Goal: Task Accomplishment & Management: Manage account settings

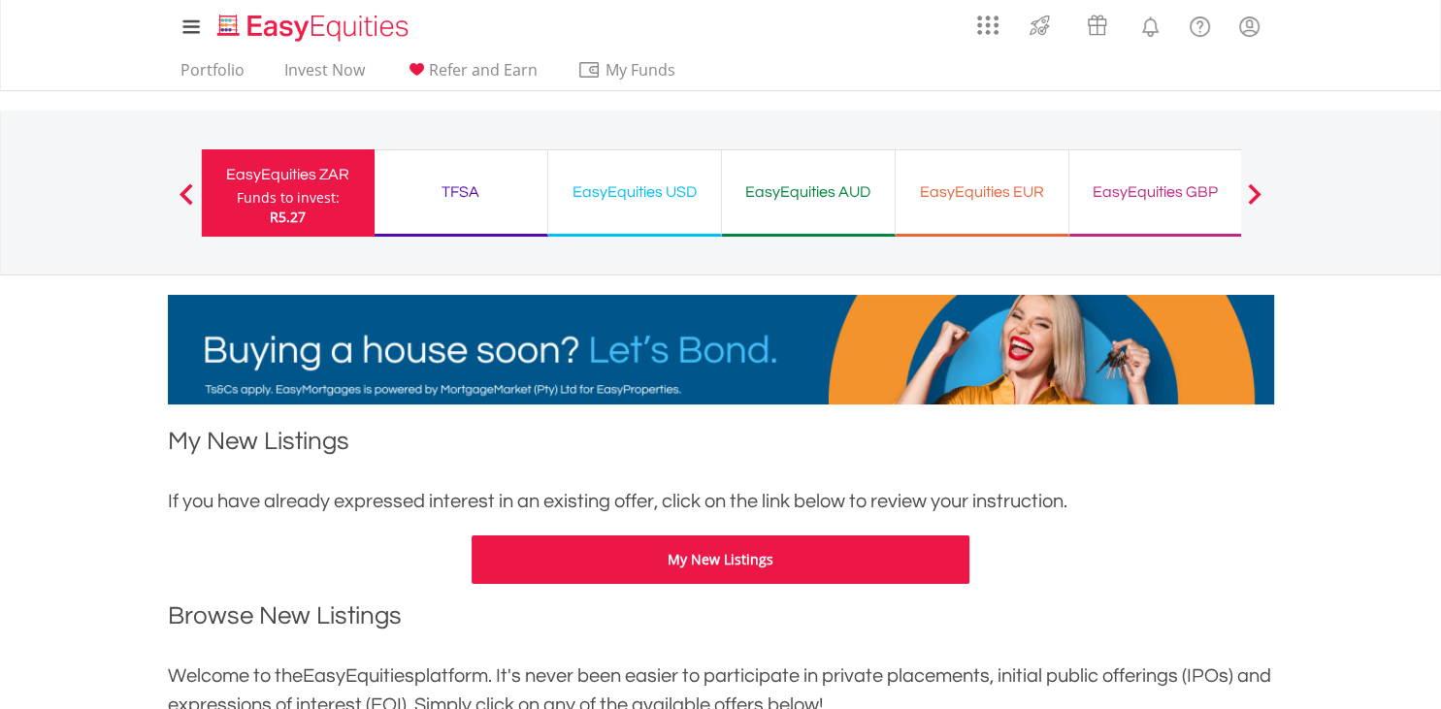
click at [687, 186] on div "EasyEquities USD" at bounding box center [634, 192] width 149 height 27
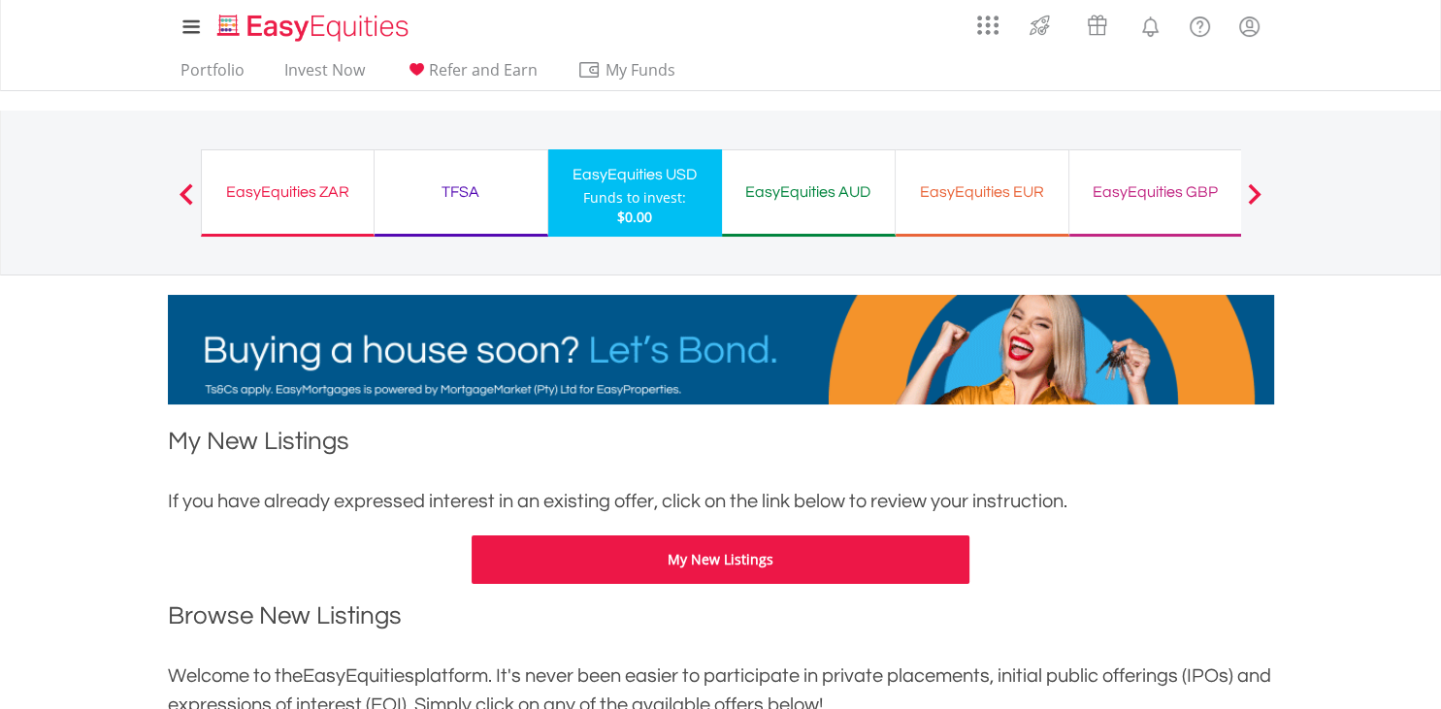
click at [1169, 168] on div "EasyEquities GBP Funds to invest: $0.00" at bounding box center [1156, 192] width 174 height 87
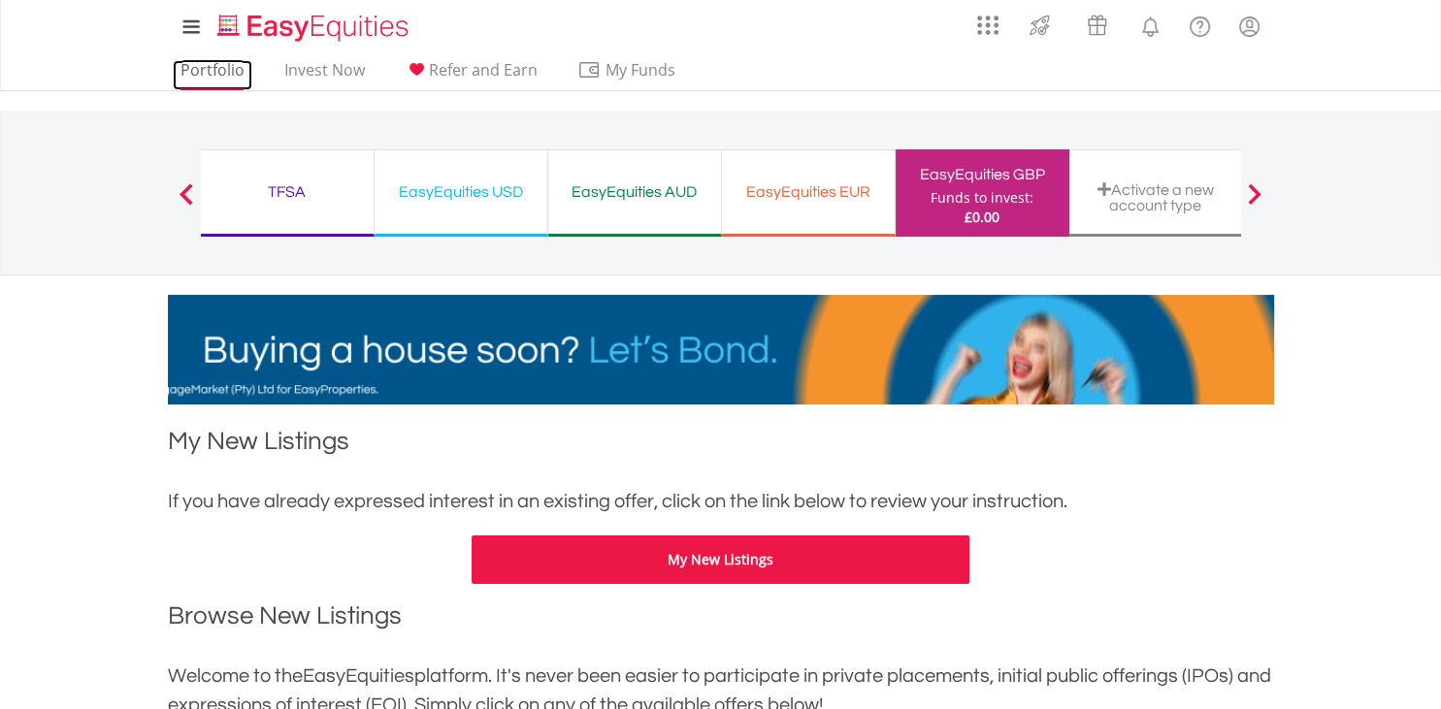
click at [213, 75] on link "Portfolio" at bounding box center [213, 75] width 80 height 30
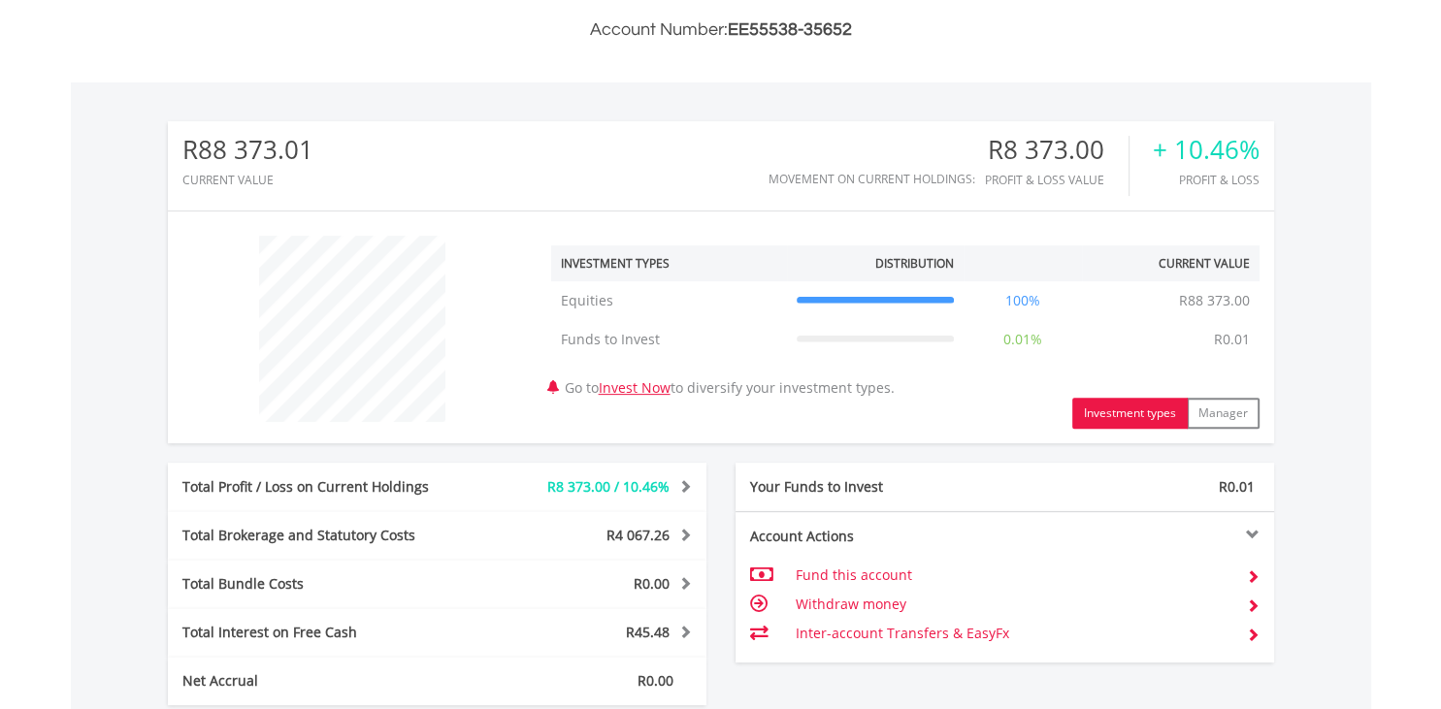
scroll to position [667, 0]
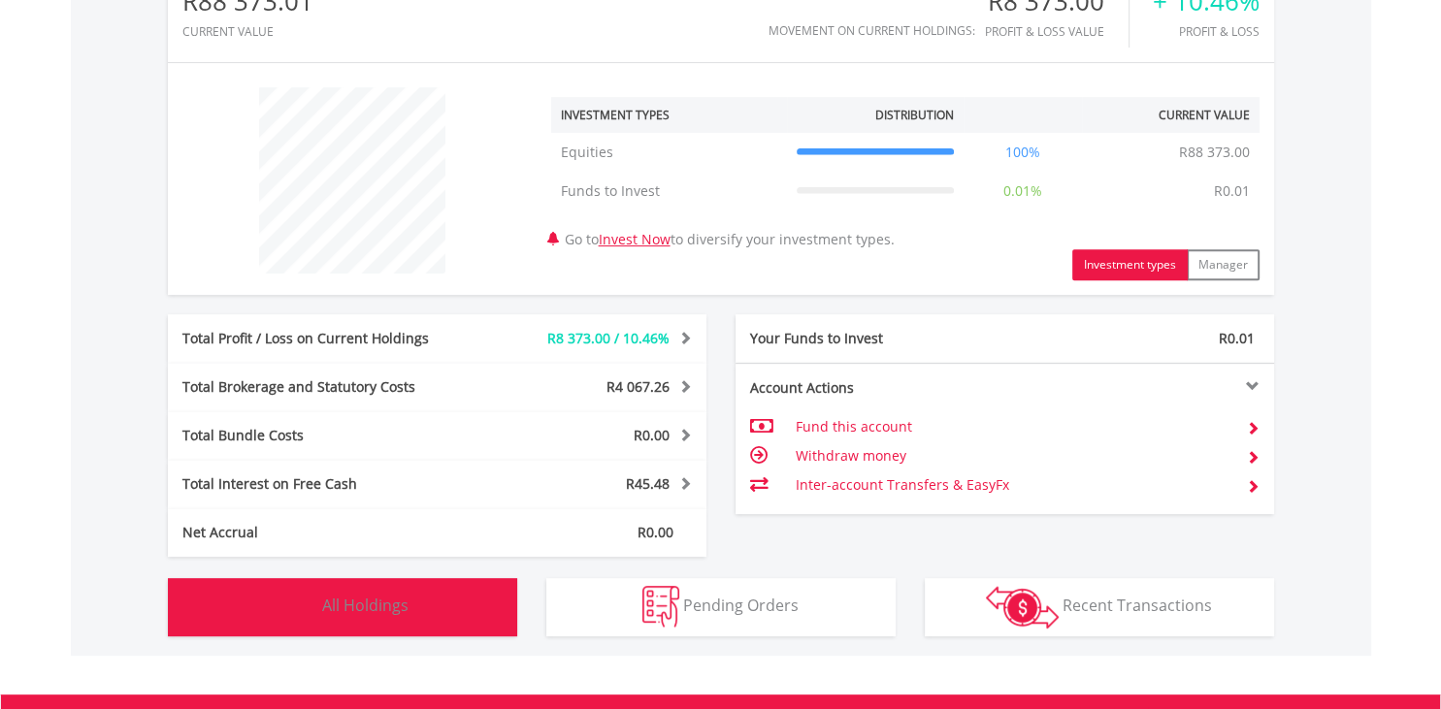
click at [449, 615] on button "Holdings All Holdings" at bounding box center [342, 607] width 349 height 58
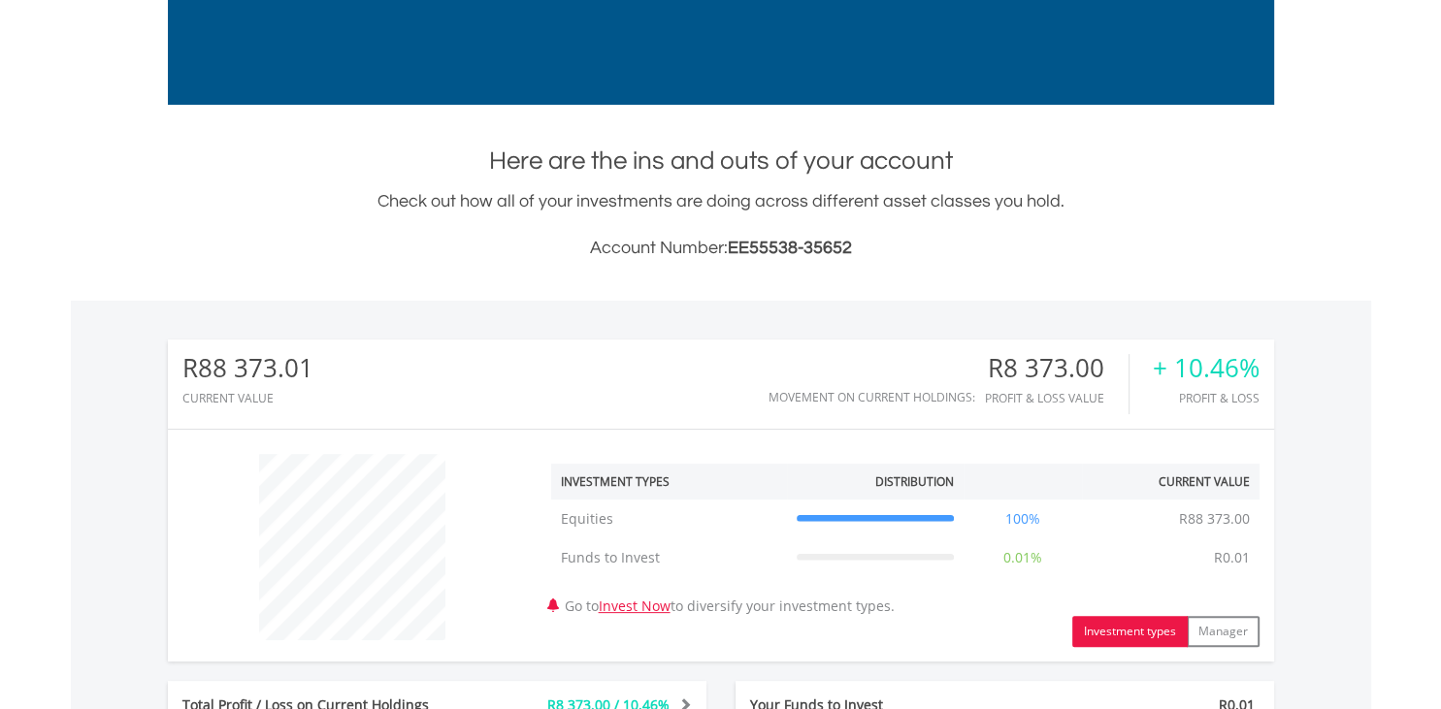
scroll to position [0, 0]
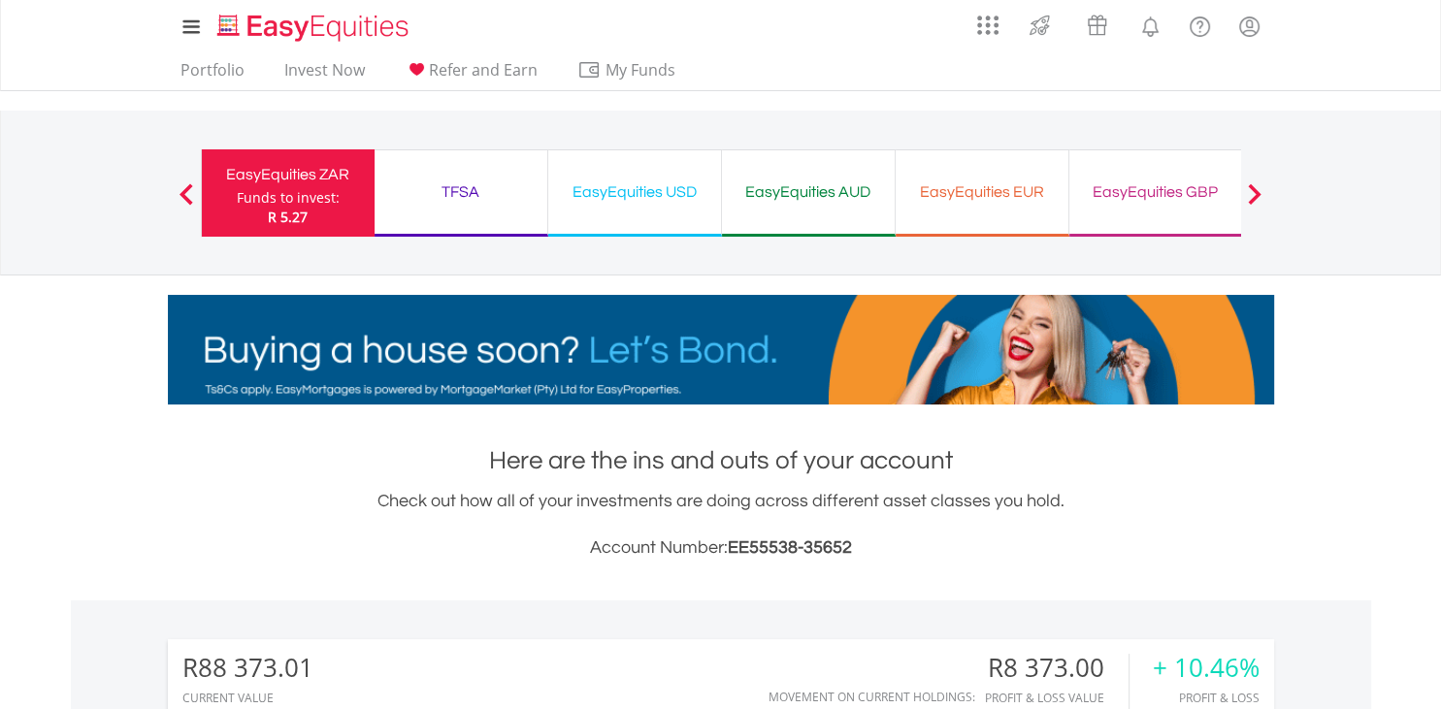
click at [470, 208] on div "TFSA Funds to invest: R 5.27" at bounding box center [462, 192] width 174 height 87
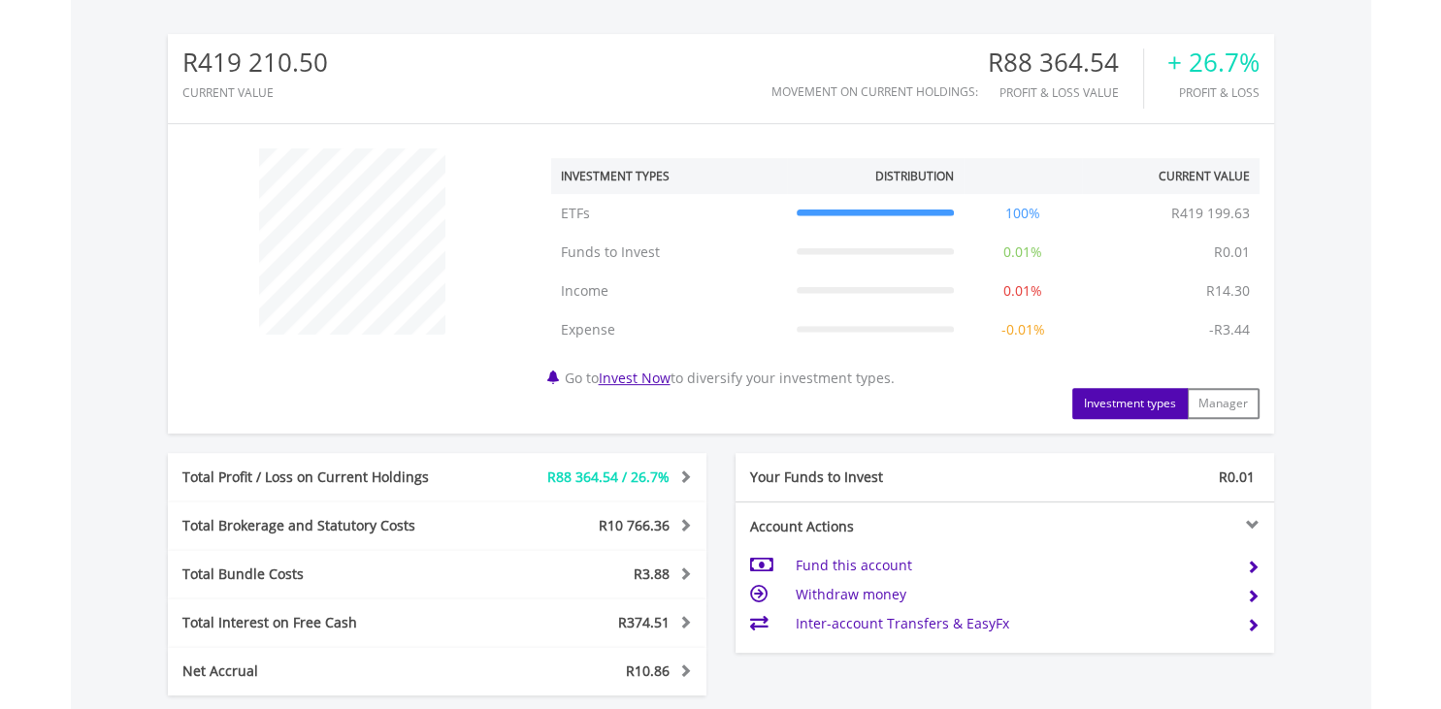
scroll to position [667, 0]
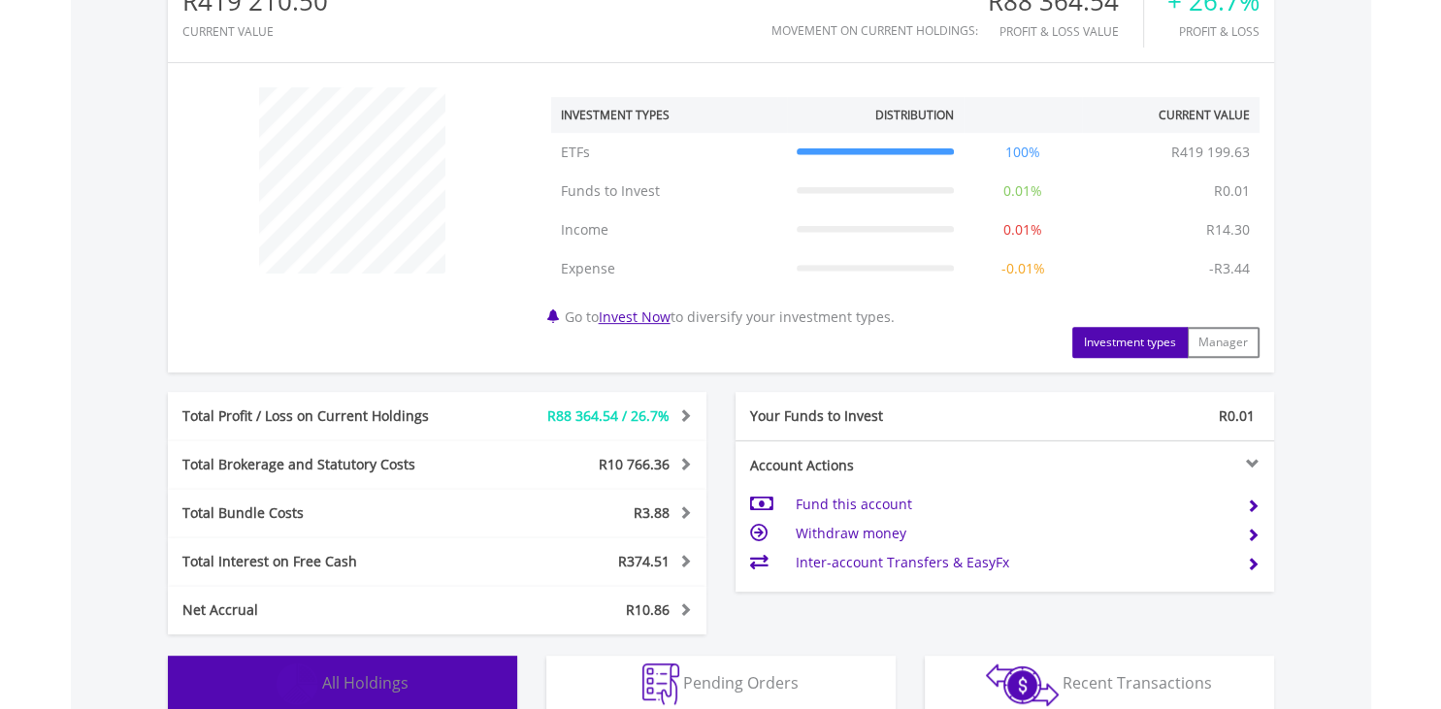
click at [444, 670] on button "Holdings All Holdings" at bounding box center [342, 685] width 349 height 58
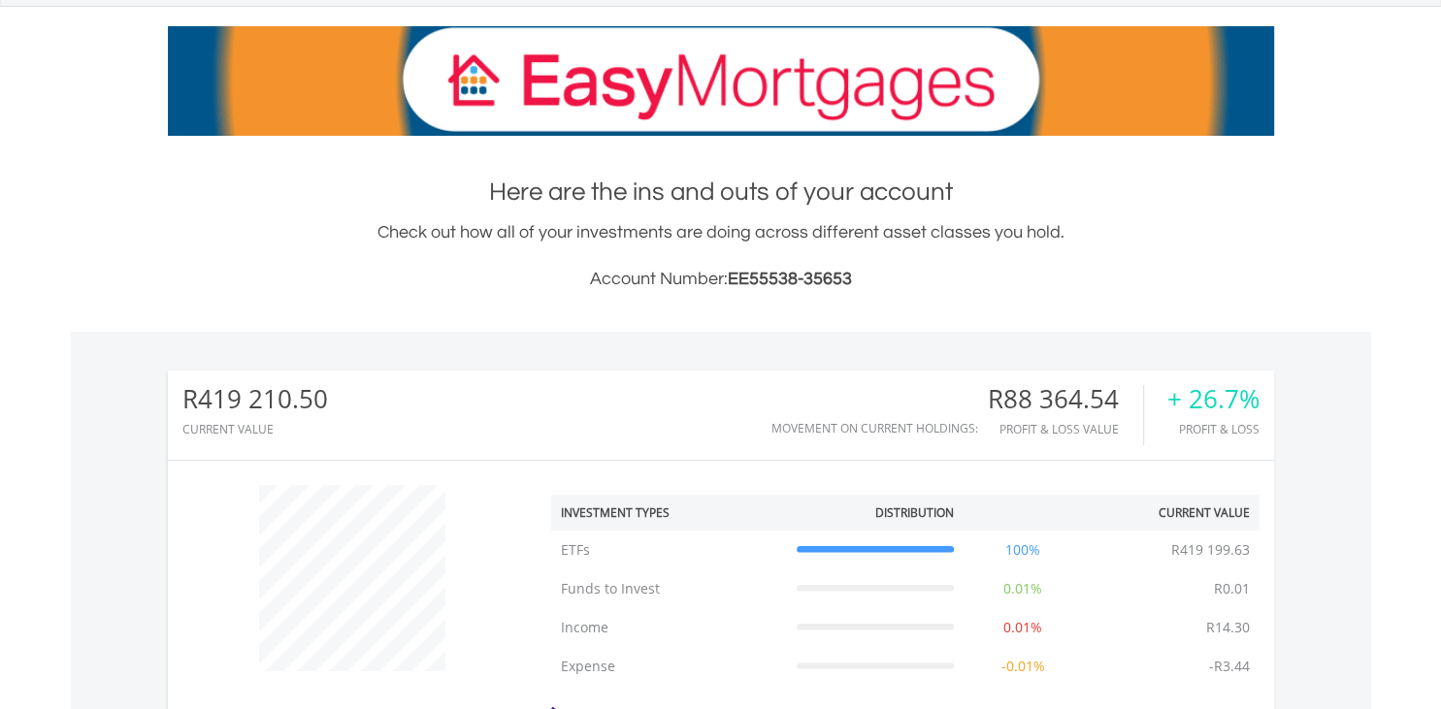
scroll to position [0, 0]
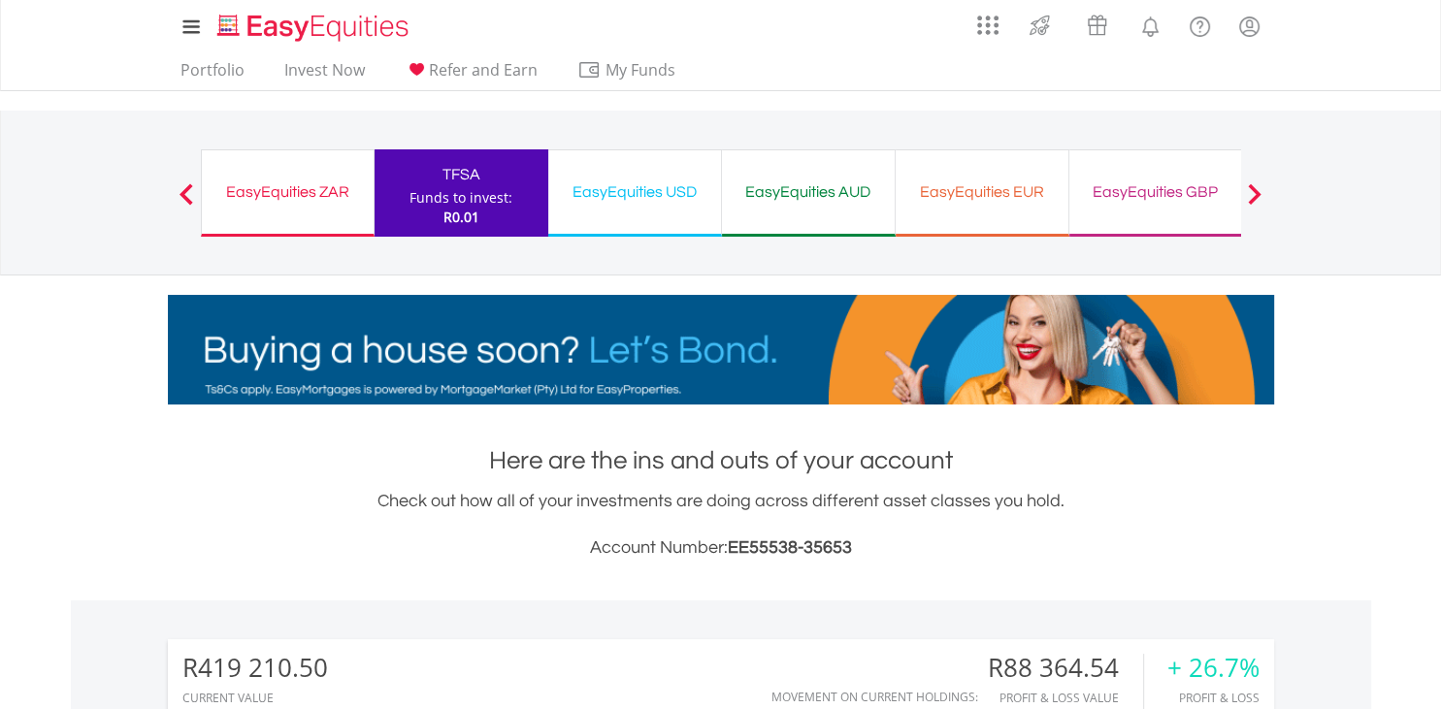
click at [672, 214] on div "EasyEquities USD Funds to invest: R0.01" at bounding box center [635, 192] width 174 height 87
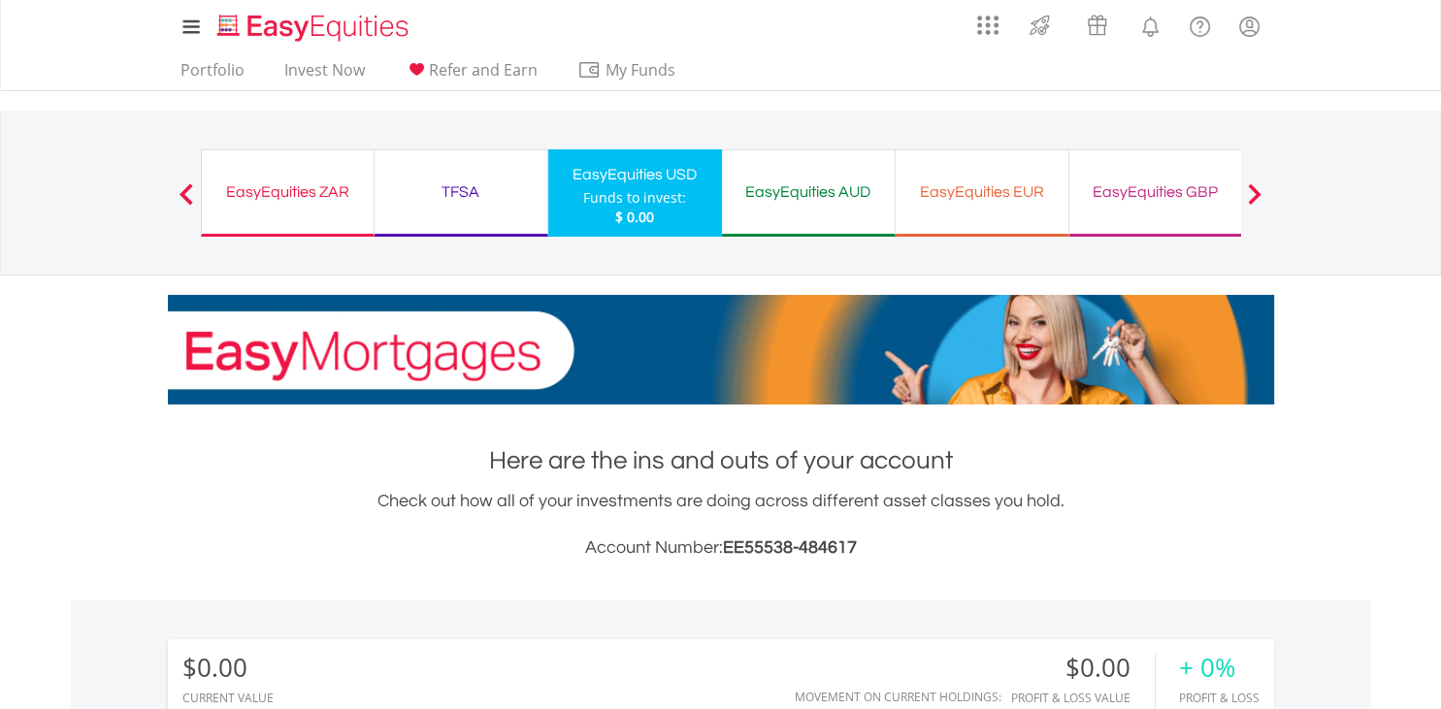
click at [1163, 179] on div "EasyEquities GBP" at bounding box center [1155, 192] width 149 height 27
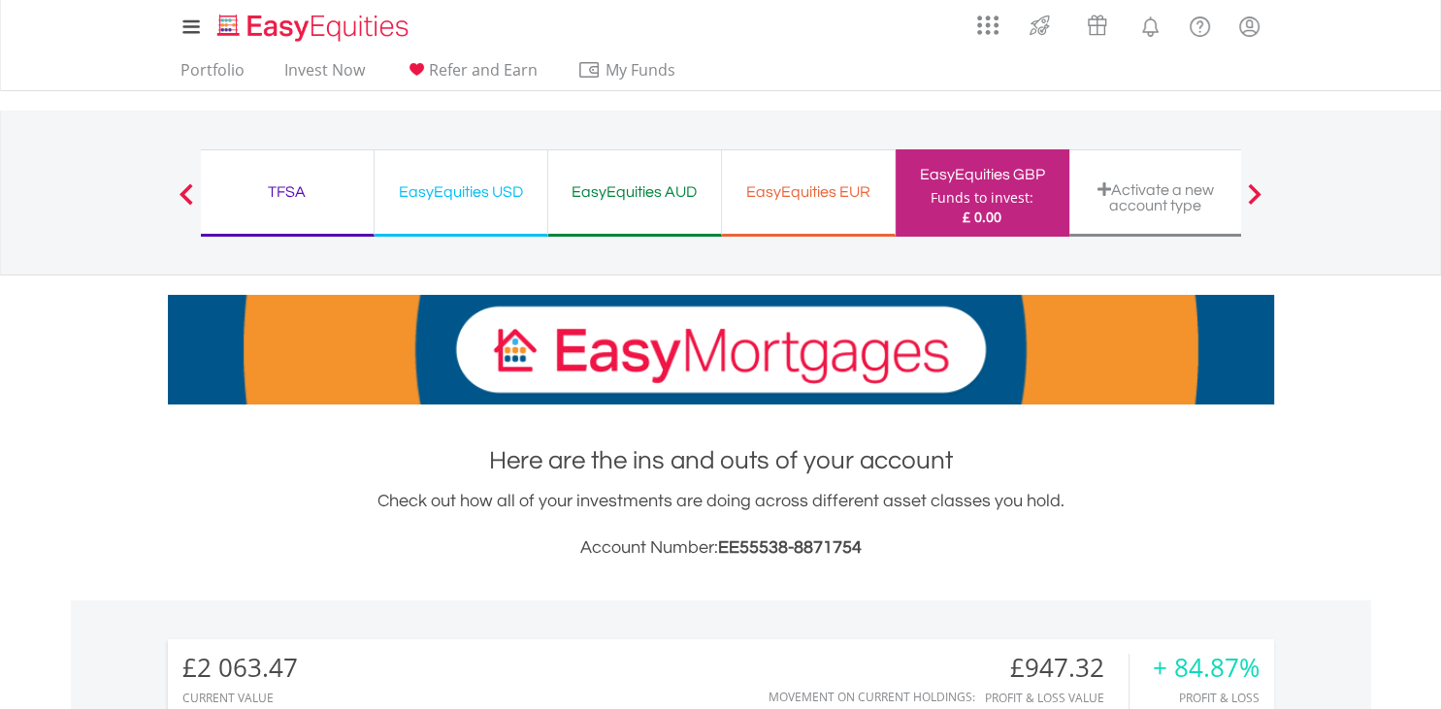
click at [273, 198] on div "TFSA" at bounding box center [287, 192] width 149 height 27
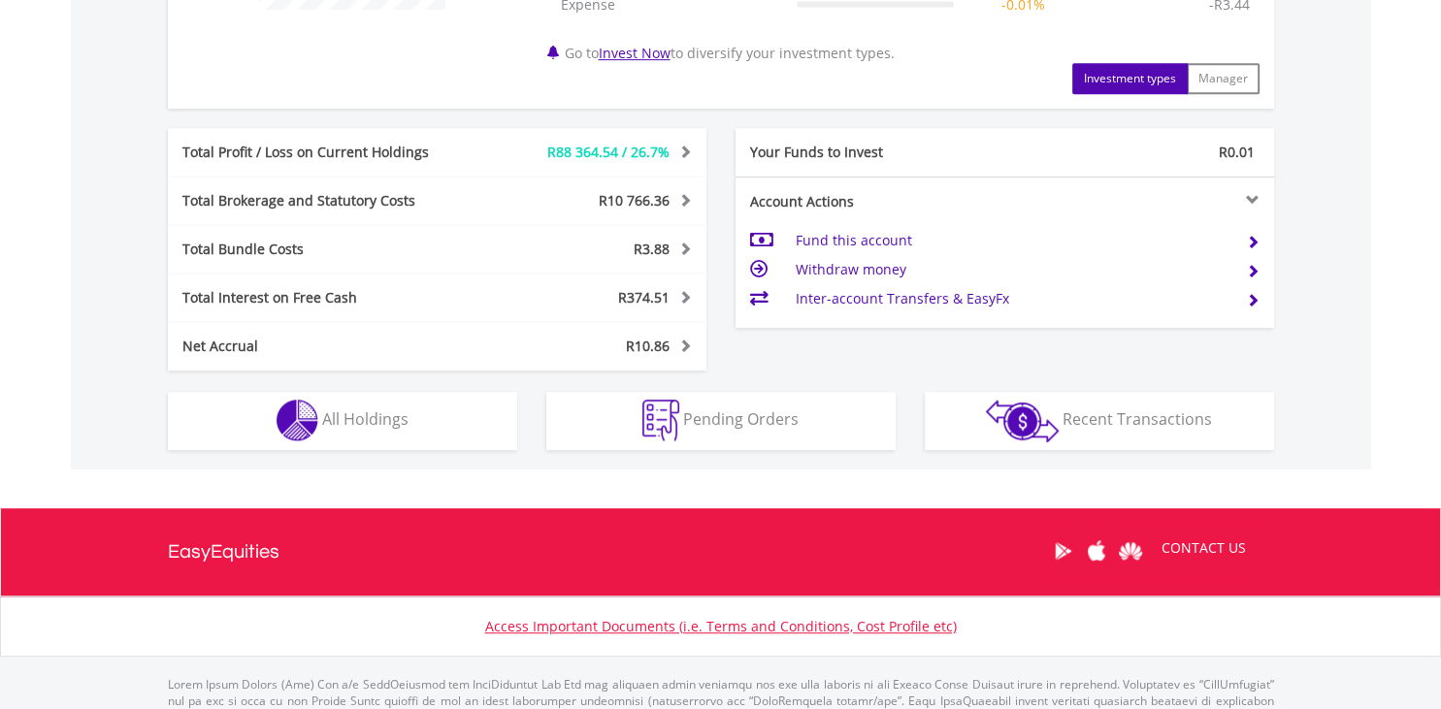
scroll to position [969, 0]
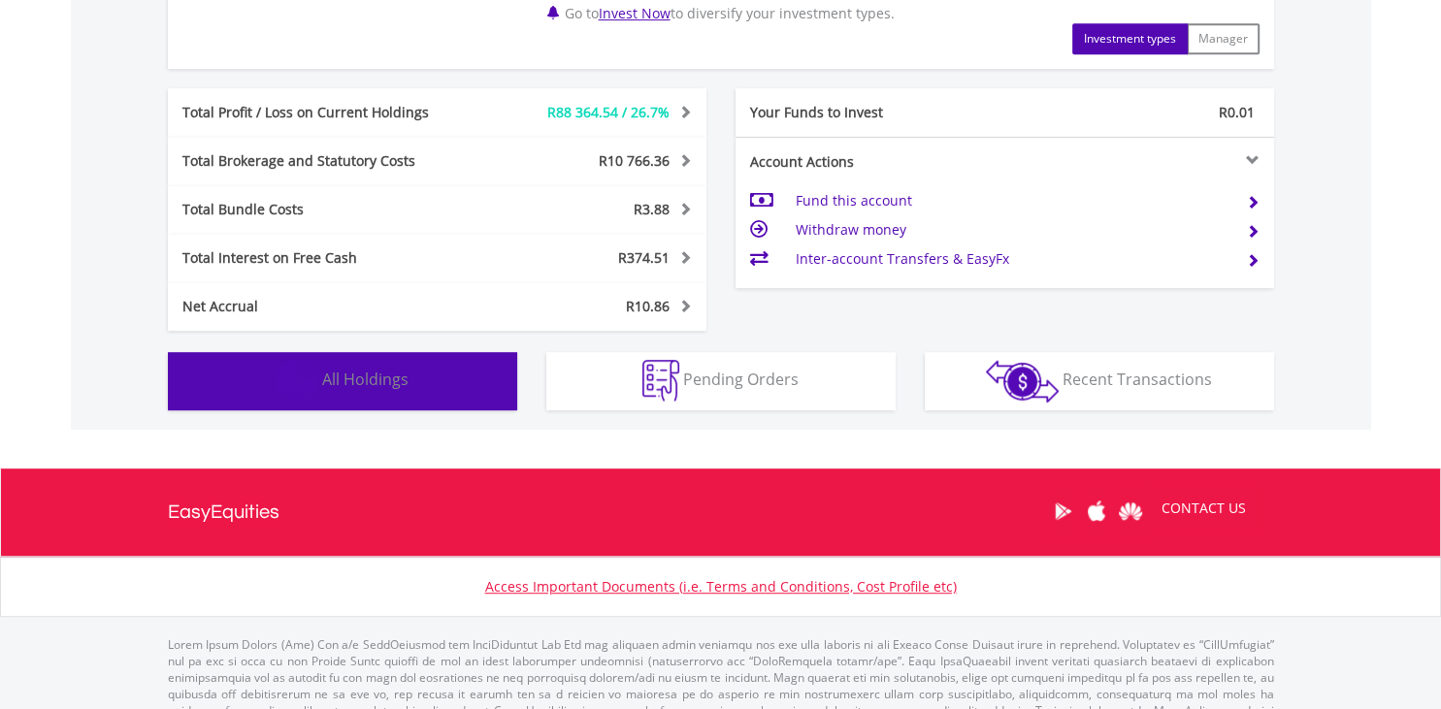
click at [398, 383] on span "All Holdings" at bounding box center [365, 380] width 86 height 21
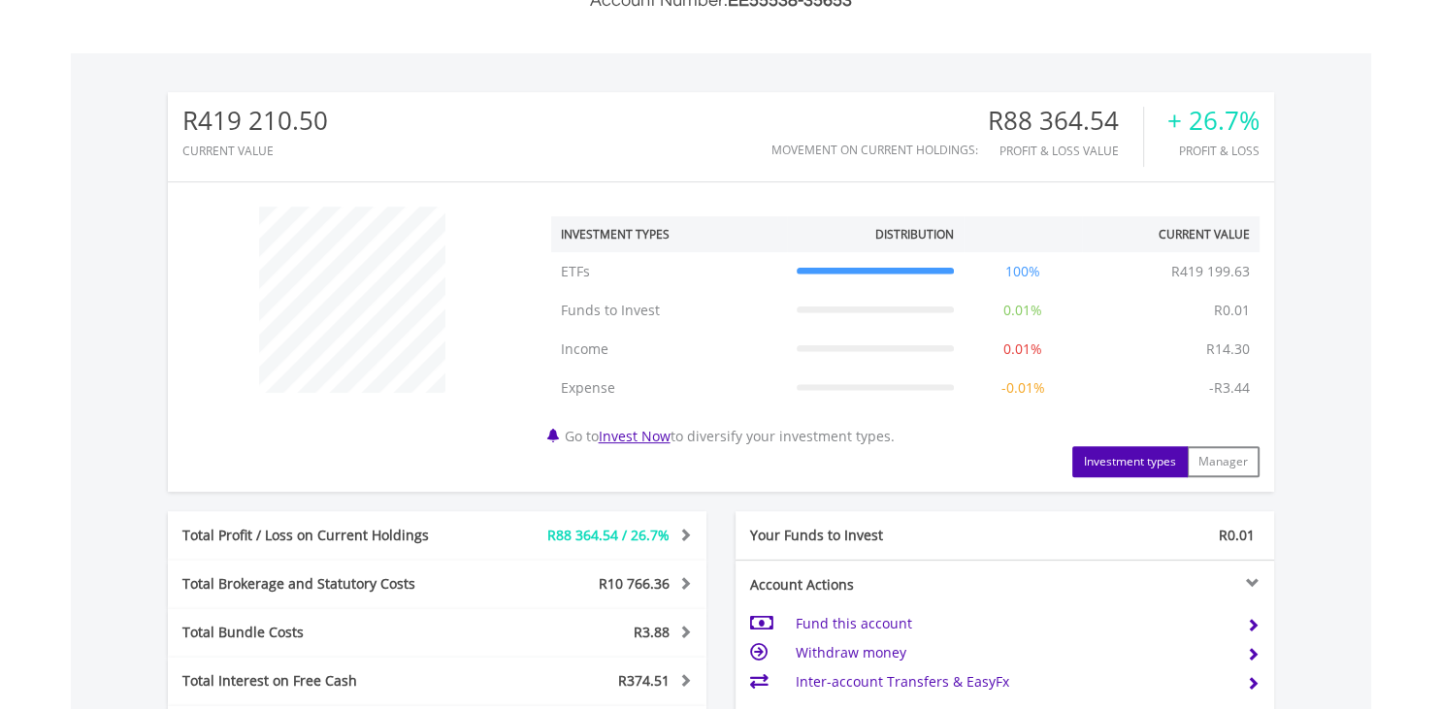
scroll to position [0, 0]
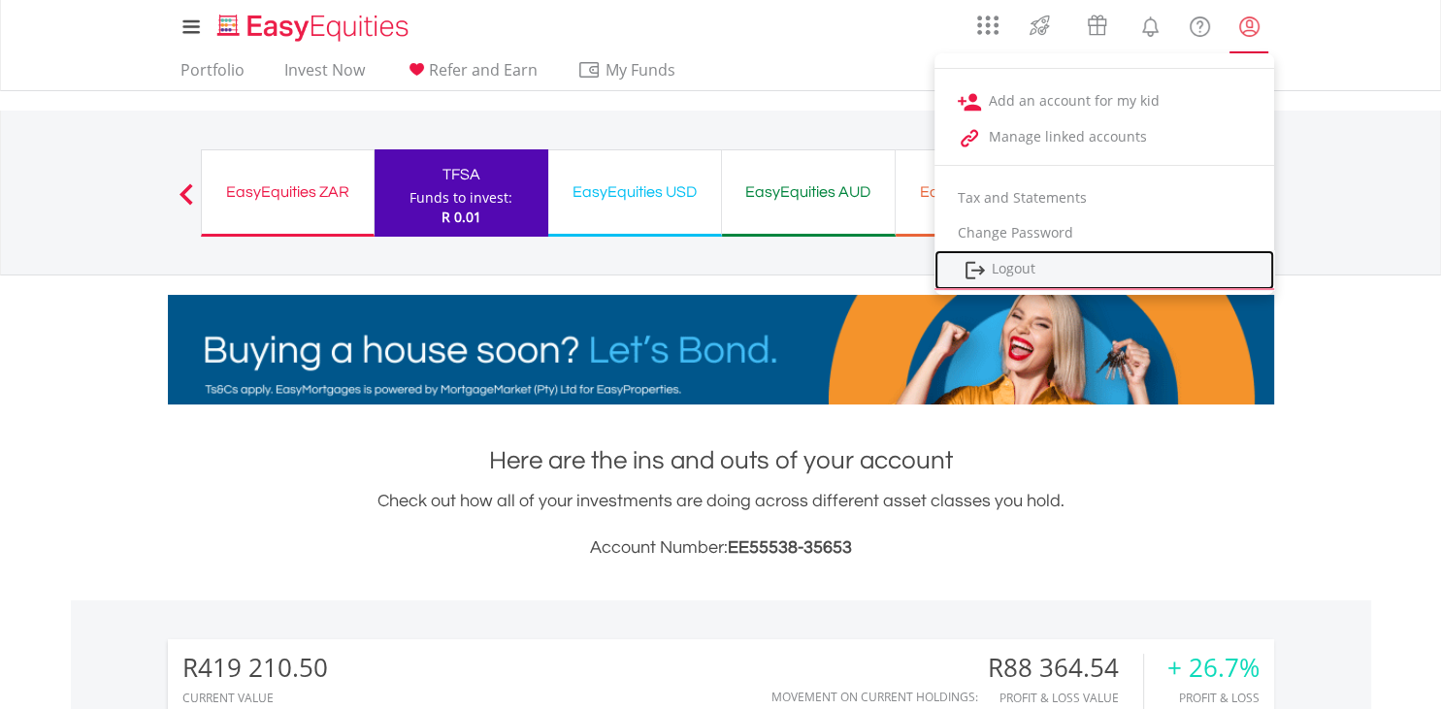
click at [1069, 259] on link "Logout" at bounding box center [1105, 270] width 340 height 40
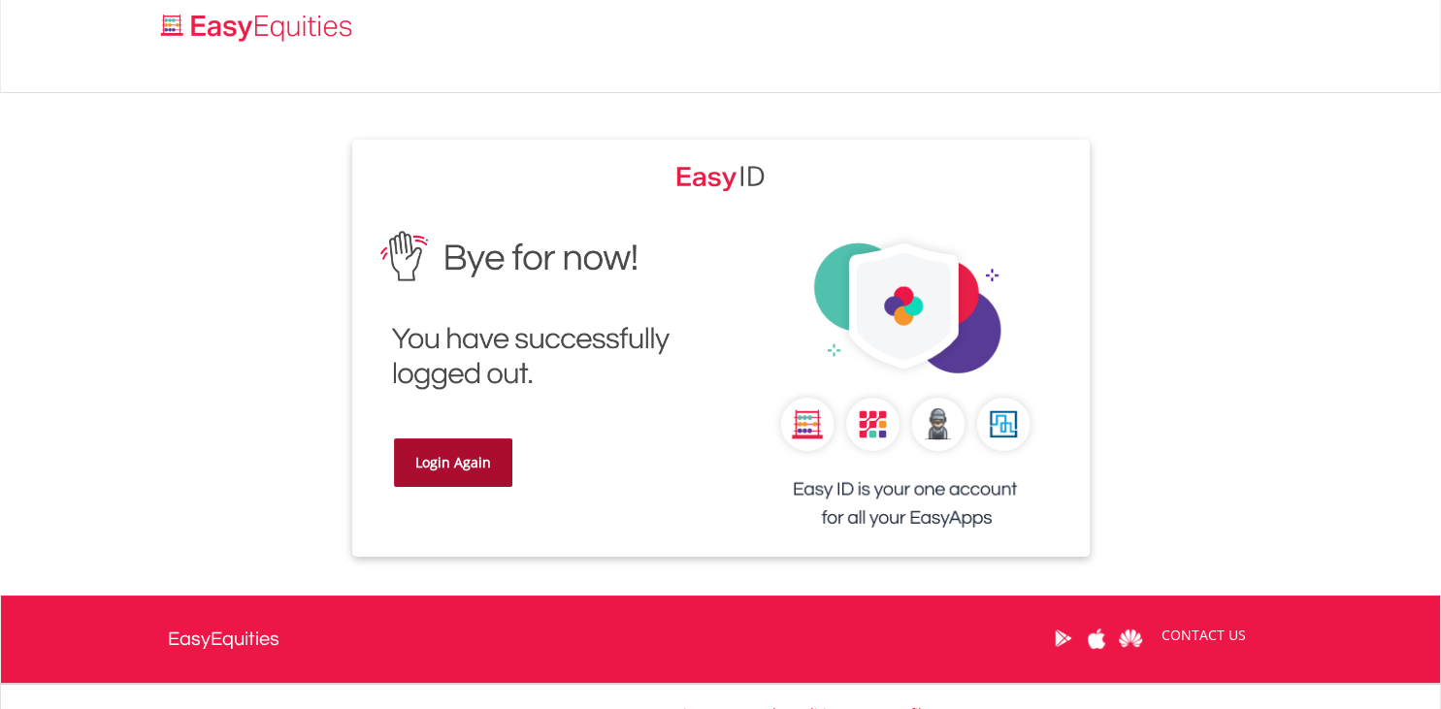
click at [494, 445] on link "Login Again" at bounding box center [453, 463] width 118 height 49
click at [453, 462] on link "Login Again" at bounding box center [453, 463] width 118 height 49
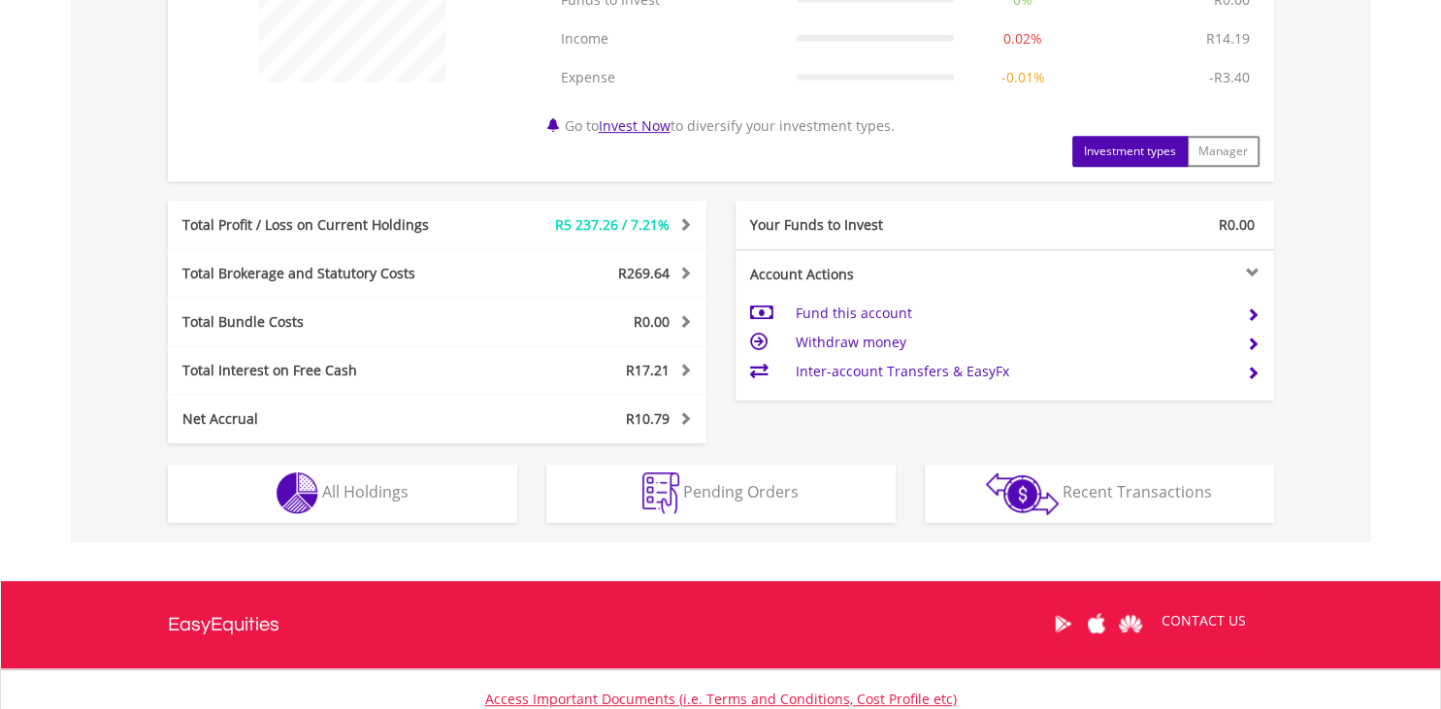
scroll to position [885, 0]
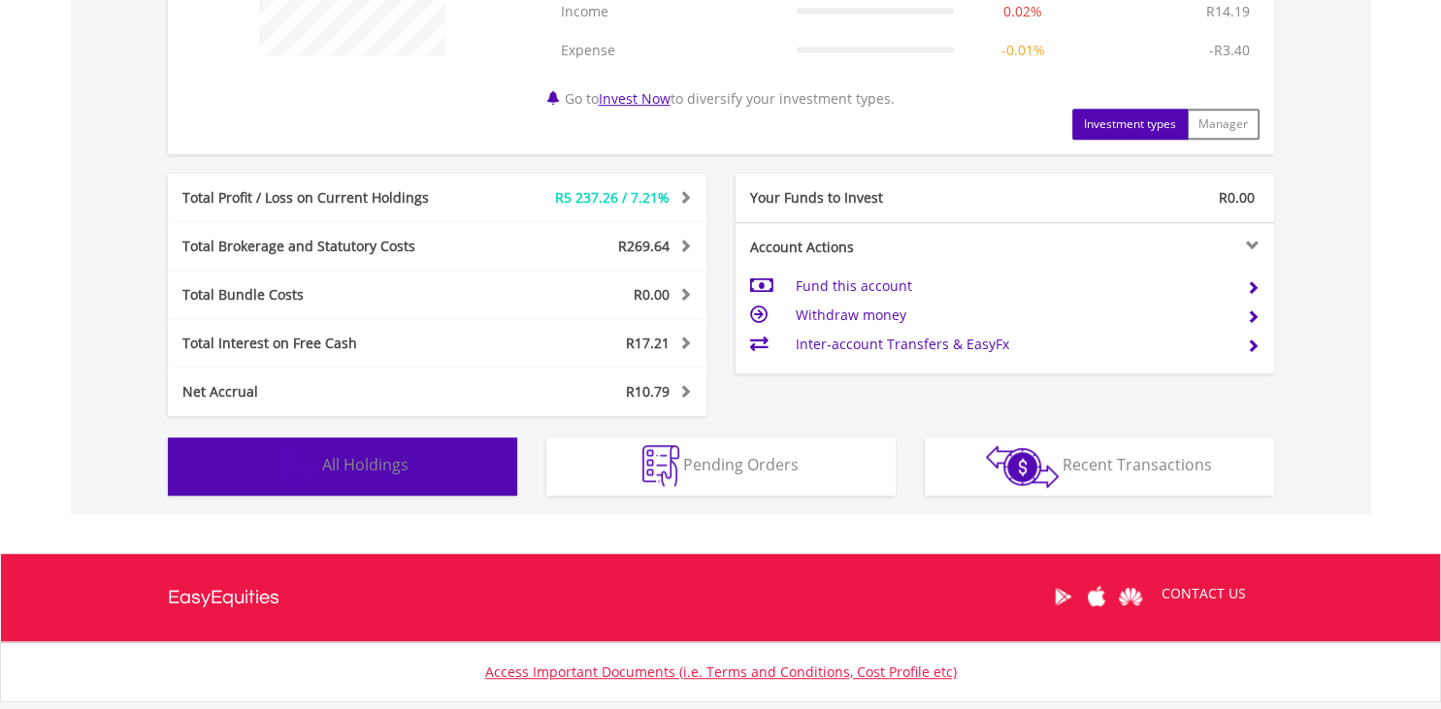
click at [402, 442] on button "Holdings All Holdings" at bounding box center [342, 467] width 349 height 58
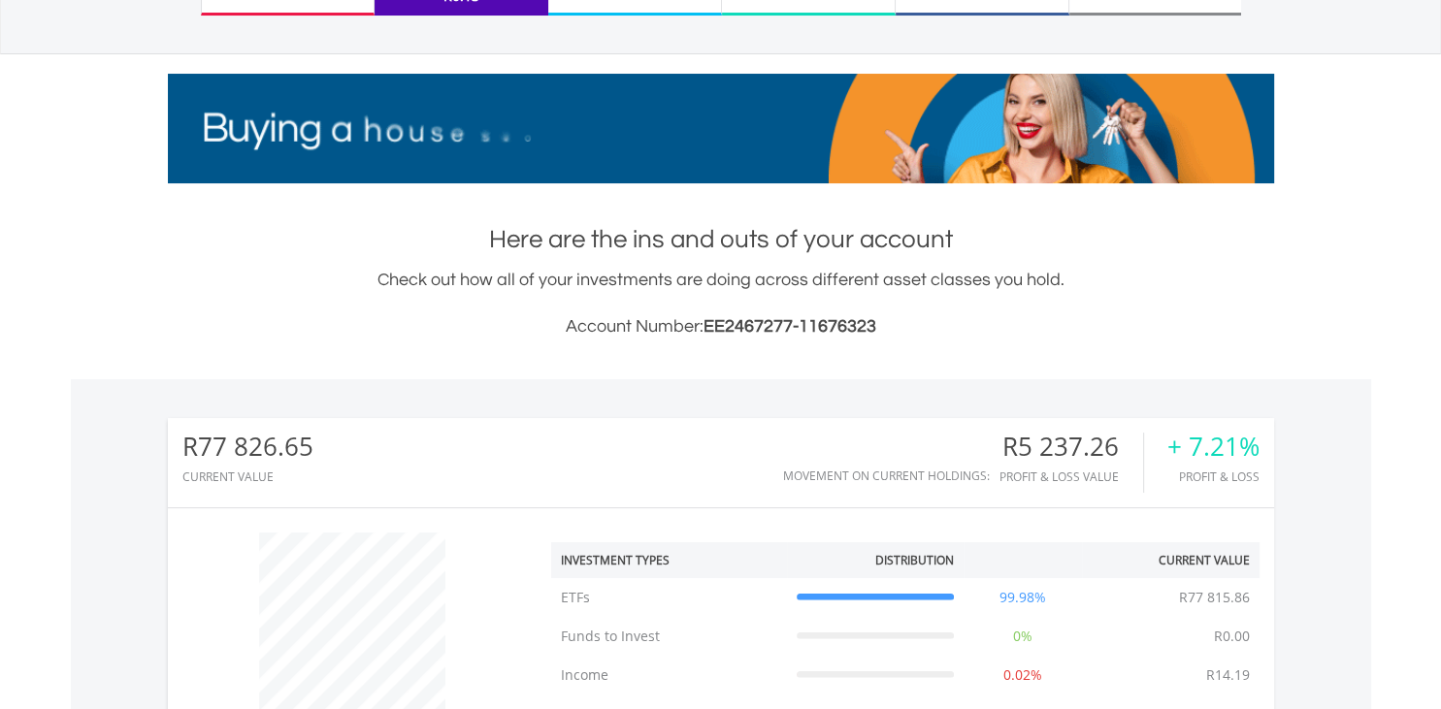
scroll to position [0, 0]
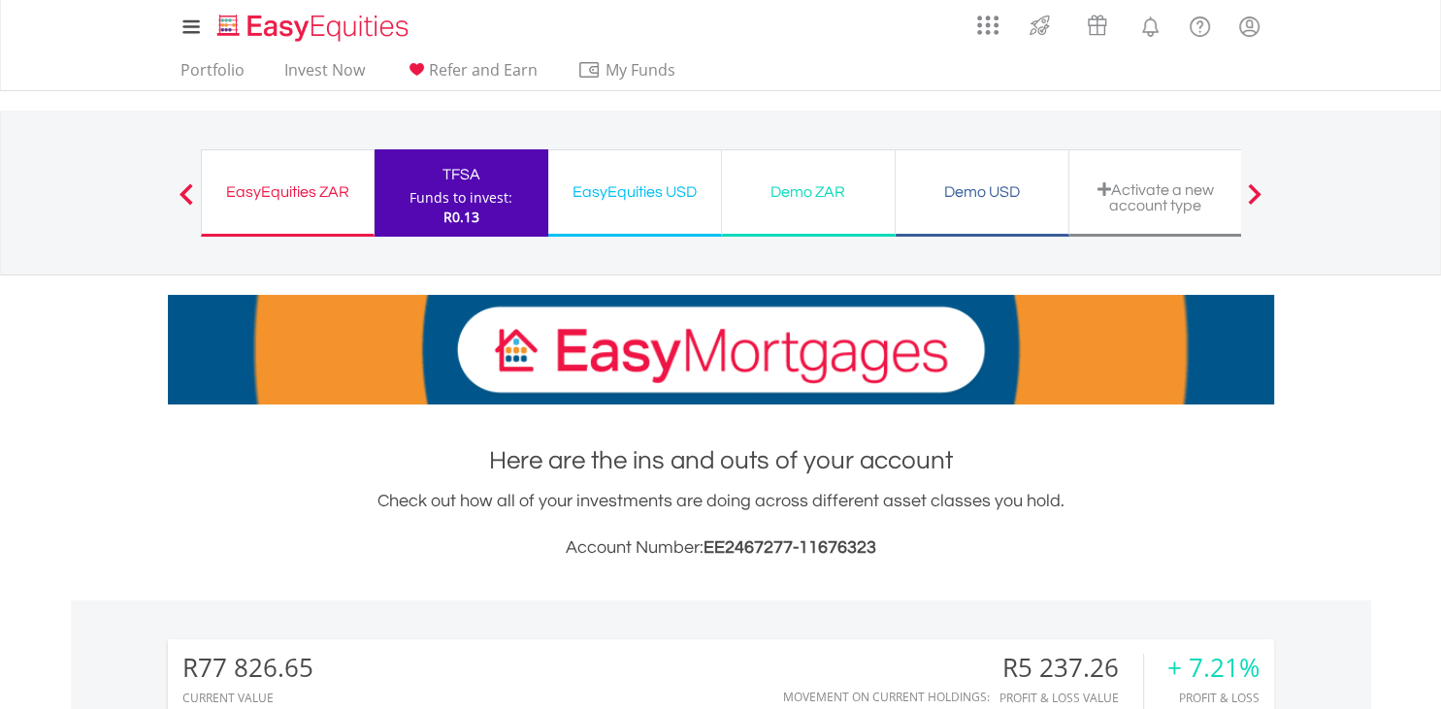
click at [260, 196] on div "EasyEquities ZAR" at bounding box center [287, 192] width 148 height 27
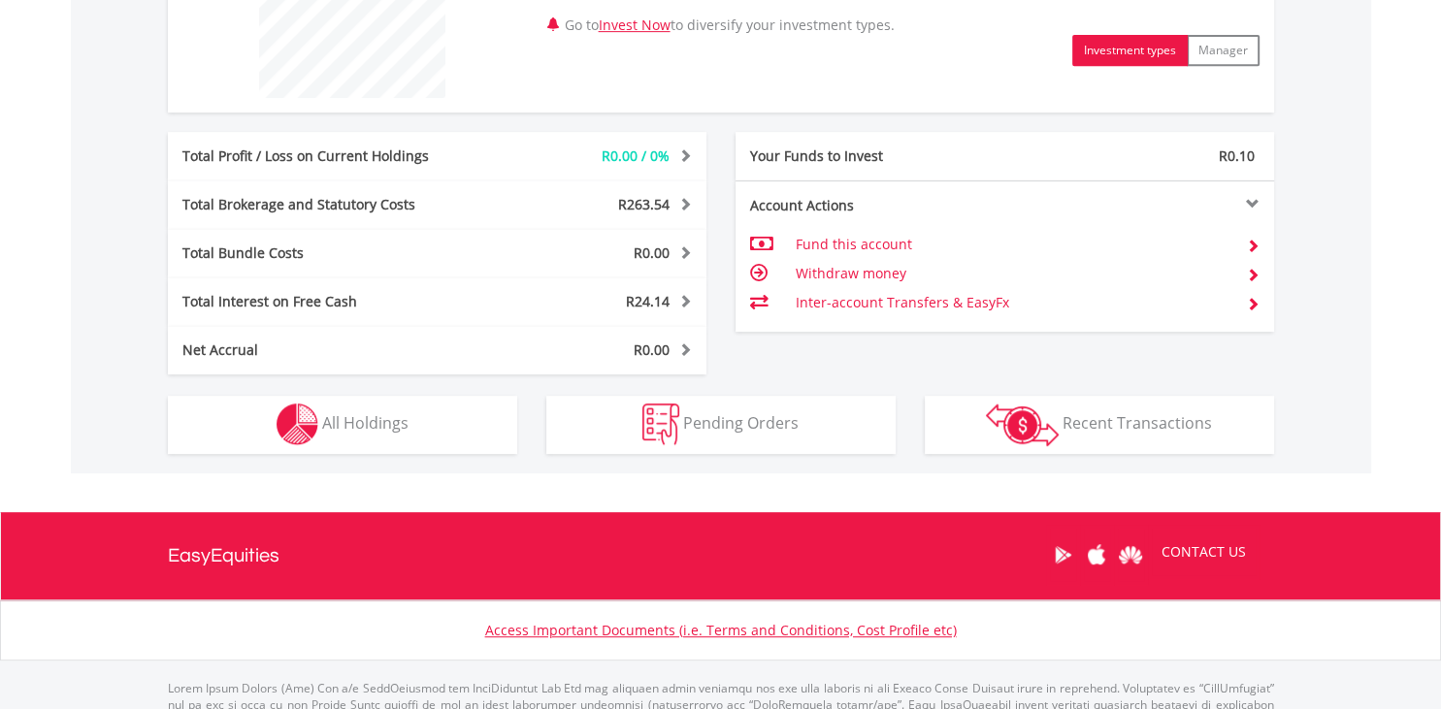
scroll to position [850, 0]
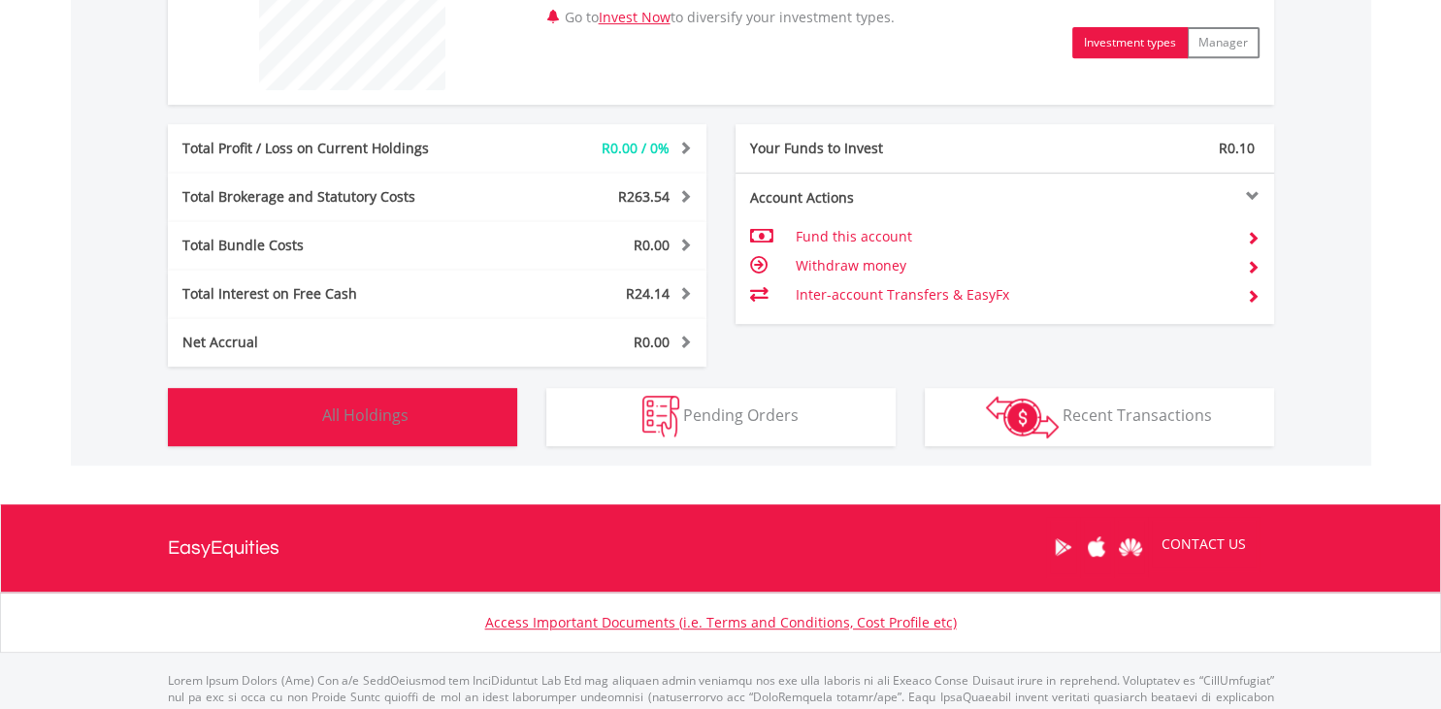
click at [389, 390] on button "Holdings All Holdings" at bounding box center [342, 417] width 349 height 58
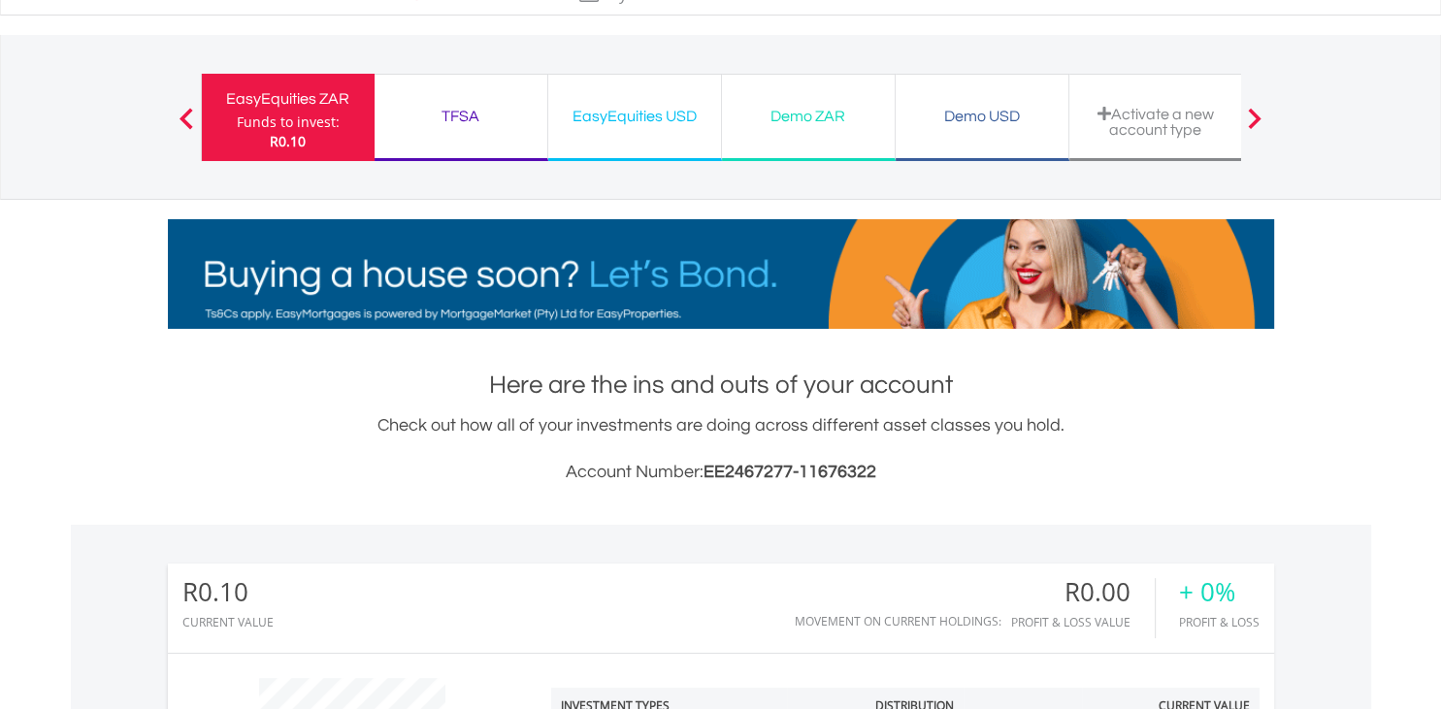
scroll to position [0, 0]
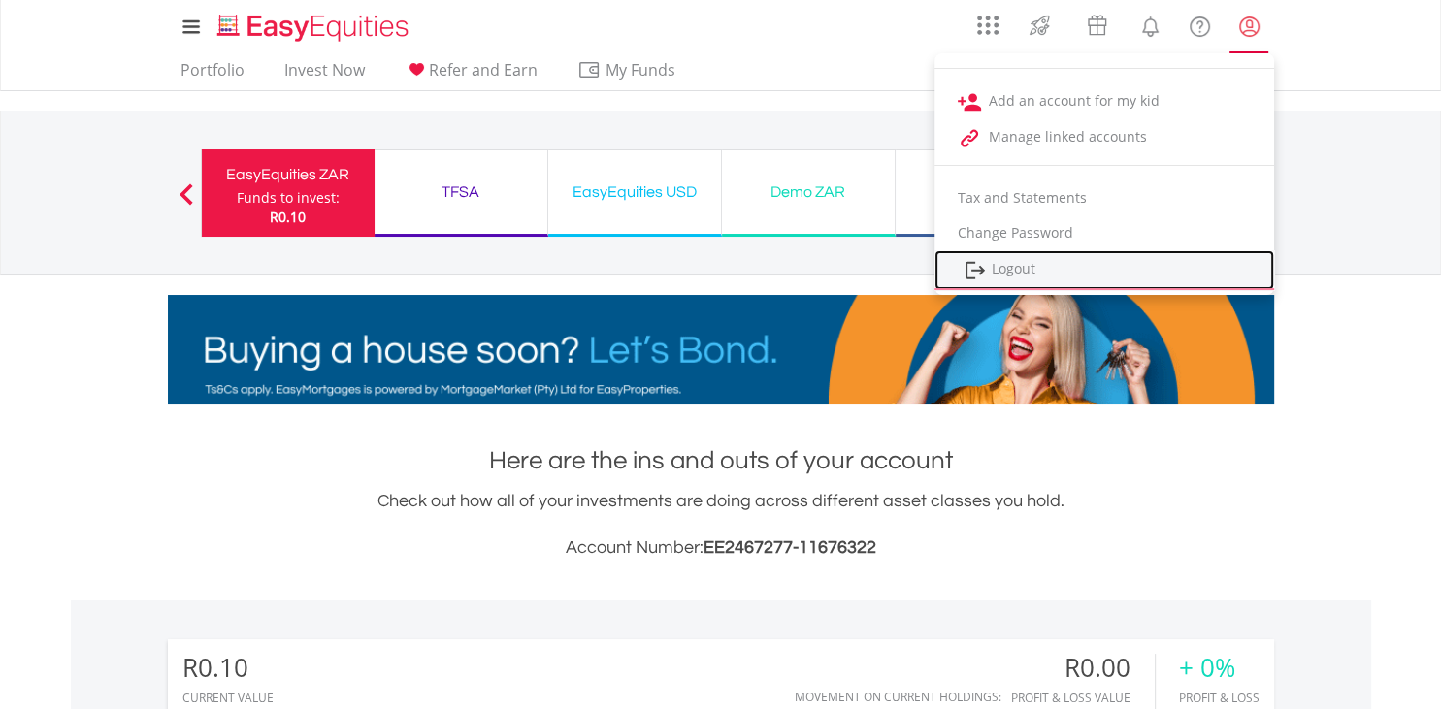
click at [1155, 272] on link "Logout" at bounding box center [1105, 270] width 340 height 40
